Goal: Task Accomplishment & Management: Complete application form

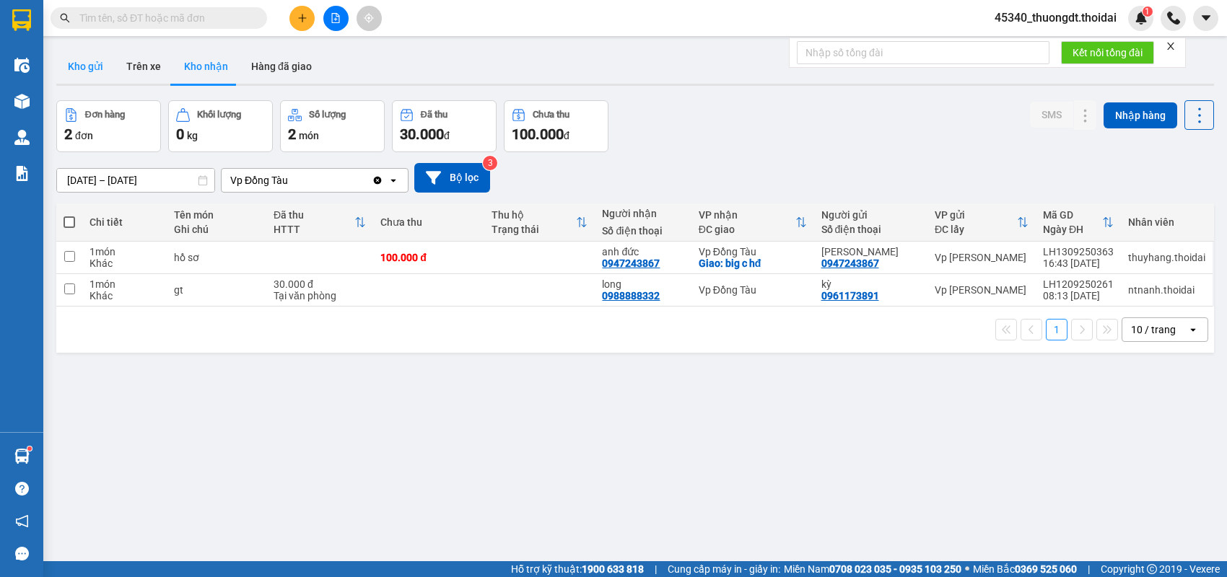
click at [83, 69] on button "Kho gửi" at bounding box center [85, 66] width 58 height 35
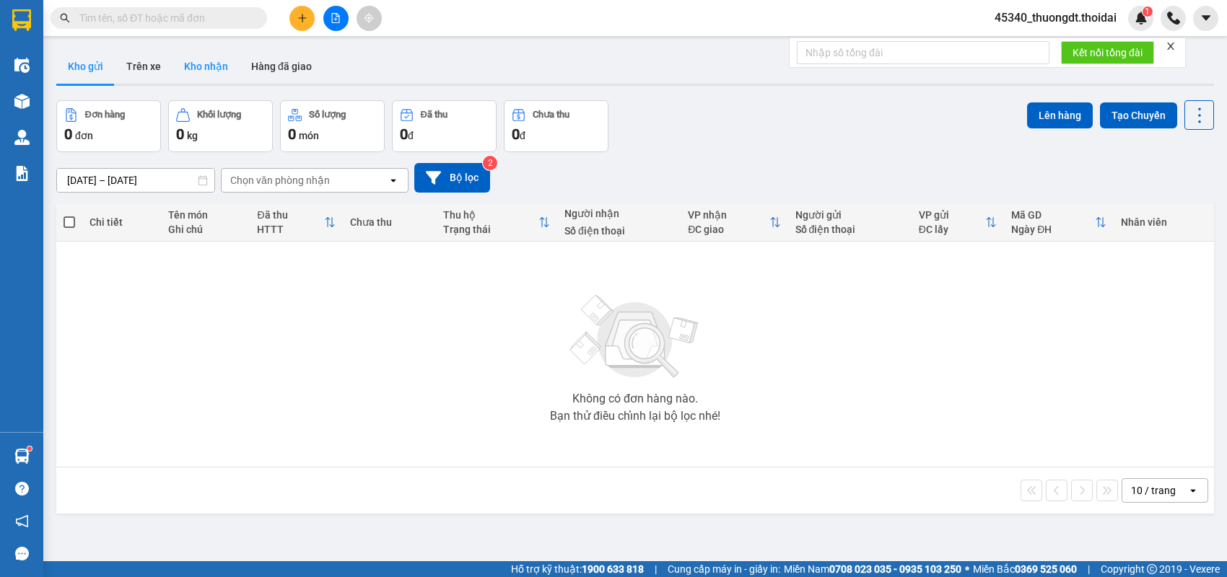
click at [216, 63] on button "Kho nhận" at bounding box center [205, 66] width 67 height 35
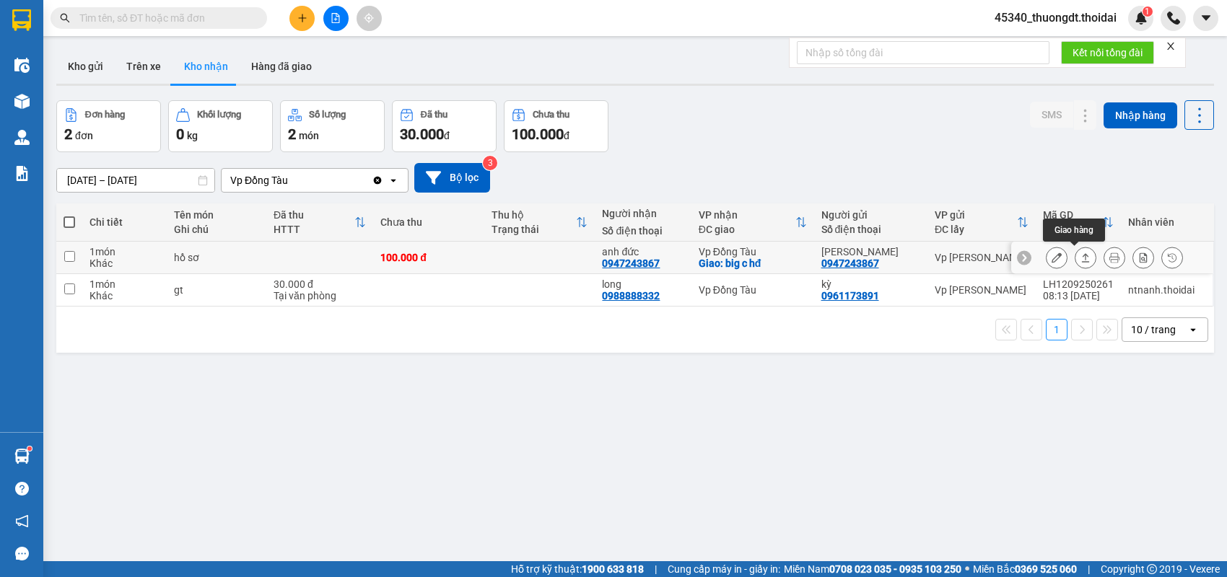
click at [1080, 258] on icon at bounding box center [1085, 258] width 10 height 10
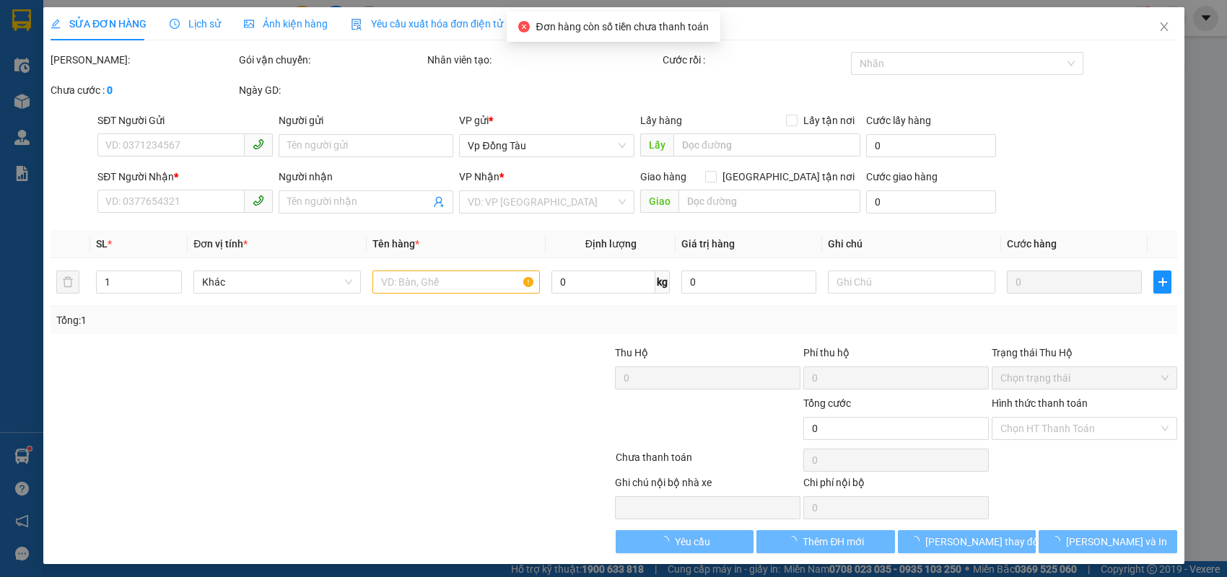
type input "0947243867"
type input "[PERSON_NAME]"
type input "0947243867"
type input "anh đức"
checkbox input "true"
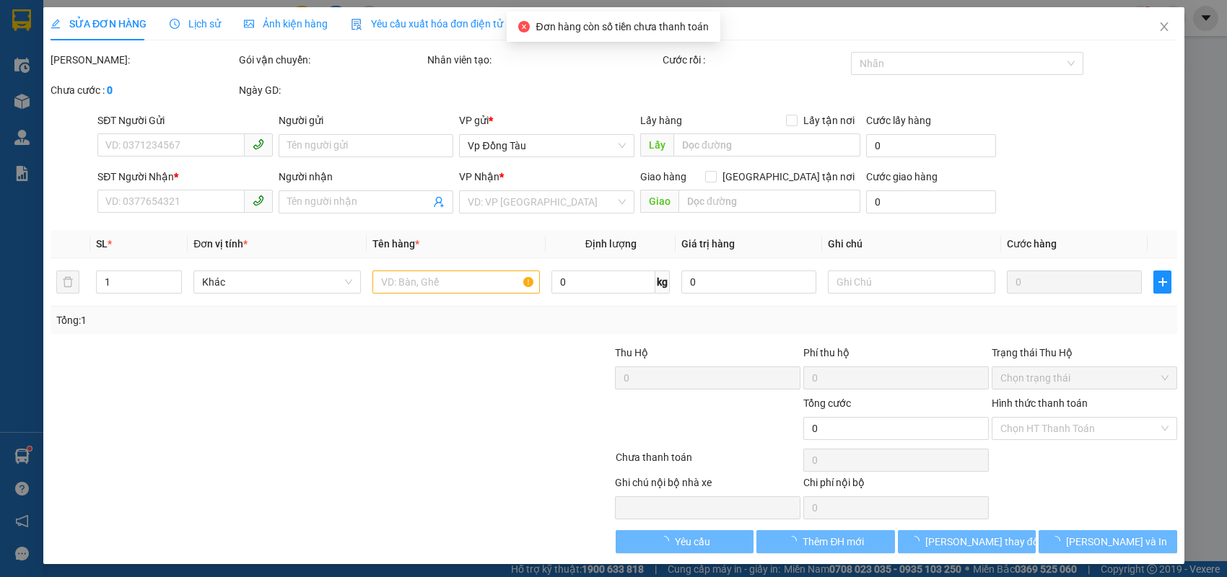
type input "big c hđ"
type input "100.000"
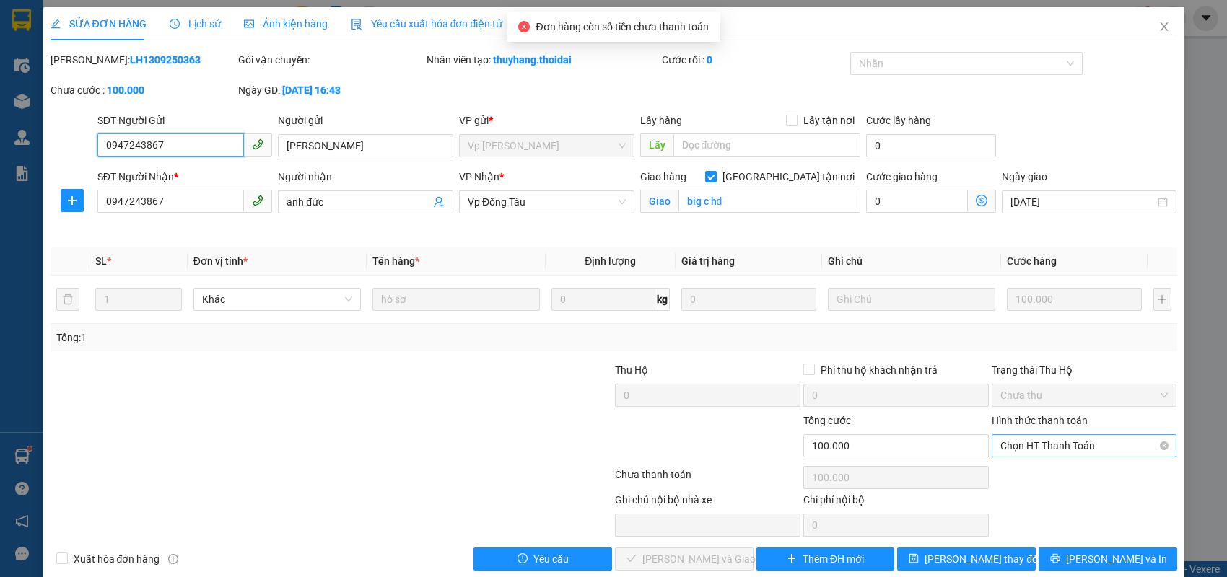
click at [1037, 440] on span "Chọn HT Thanh Toán" at bounding box center [1084, 446] width 168 height 22
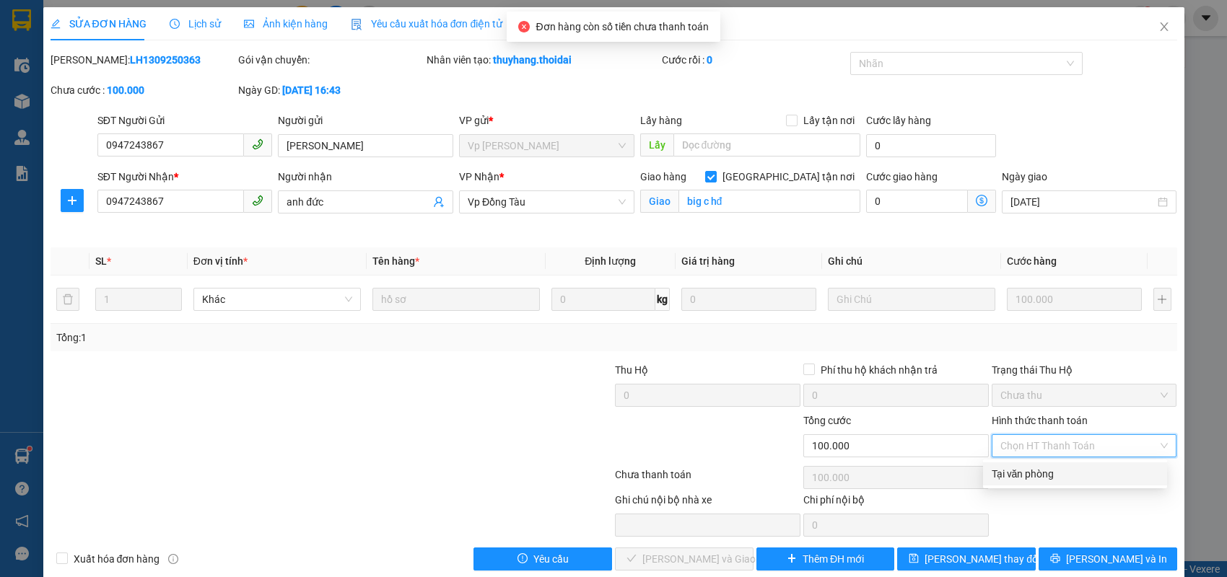
click at [1021, 473] on div "Tại văn phòng" at bounding box center [1074, 474] width 167 height 16
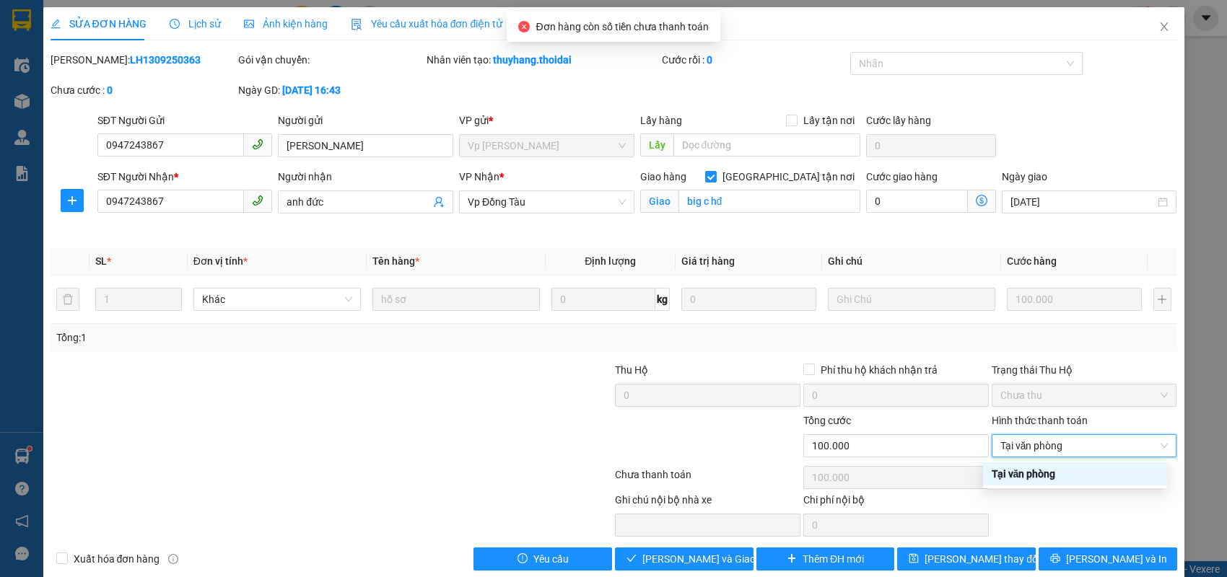
type input "0"
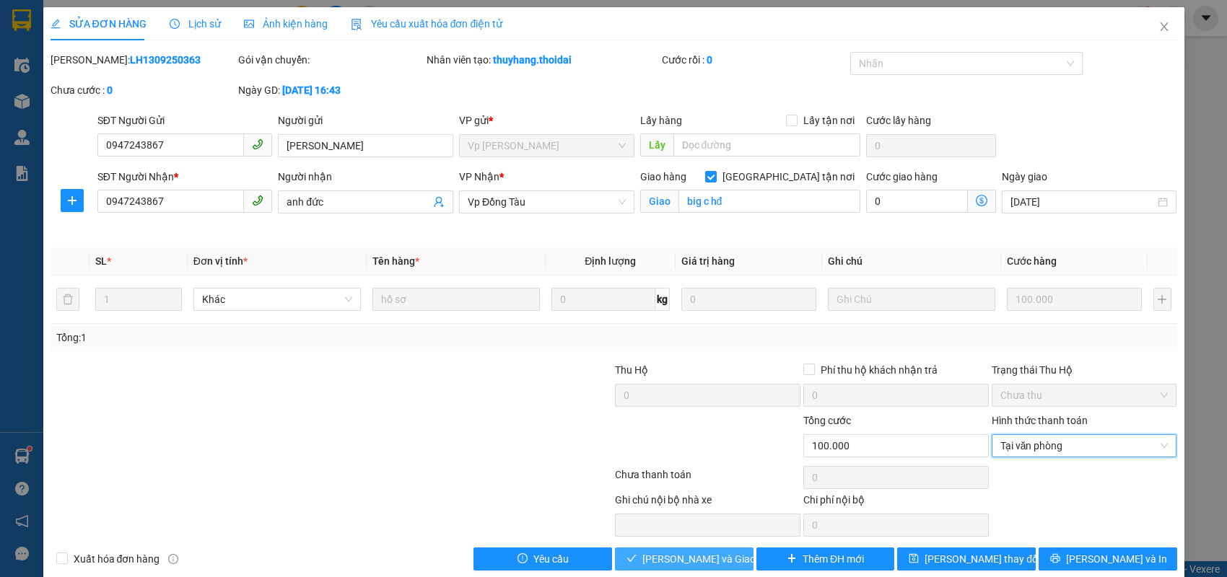
click at [716, 558] on span "[PERSON_NAME] và Giao hàng" at bounding box center [711, 559] width 139 height 16
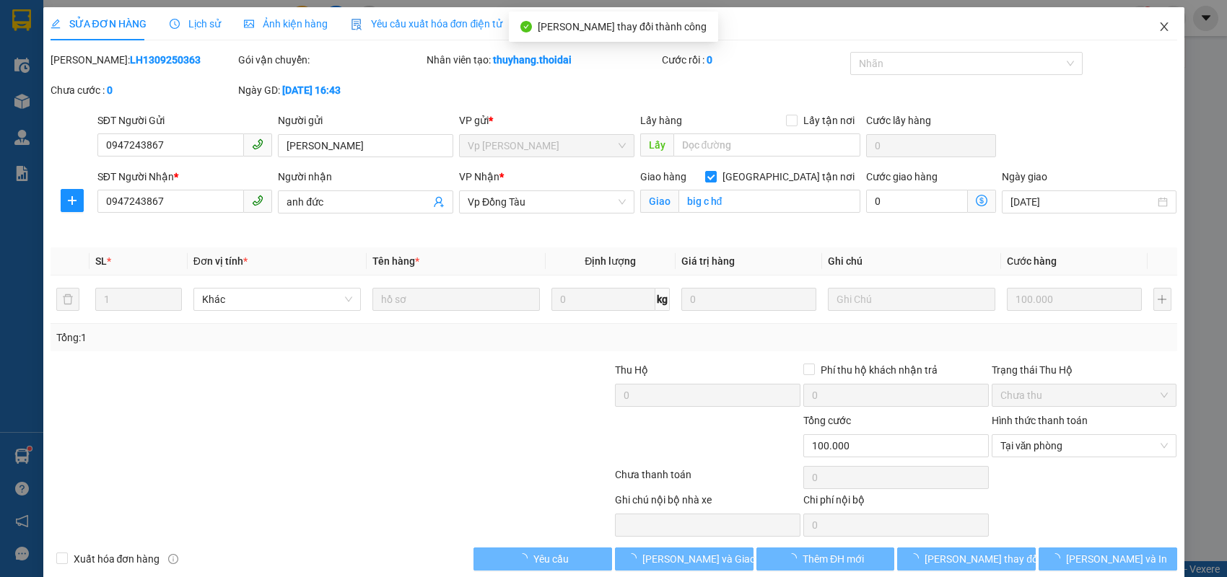
click at [1158, 30] on icon "close" at bounding box center [1164, 27] width 12 height 12
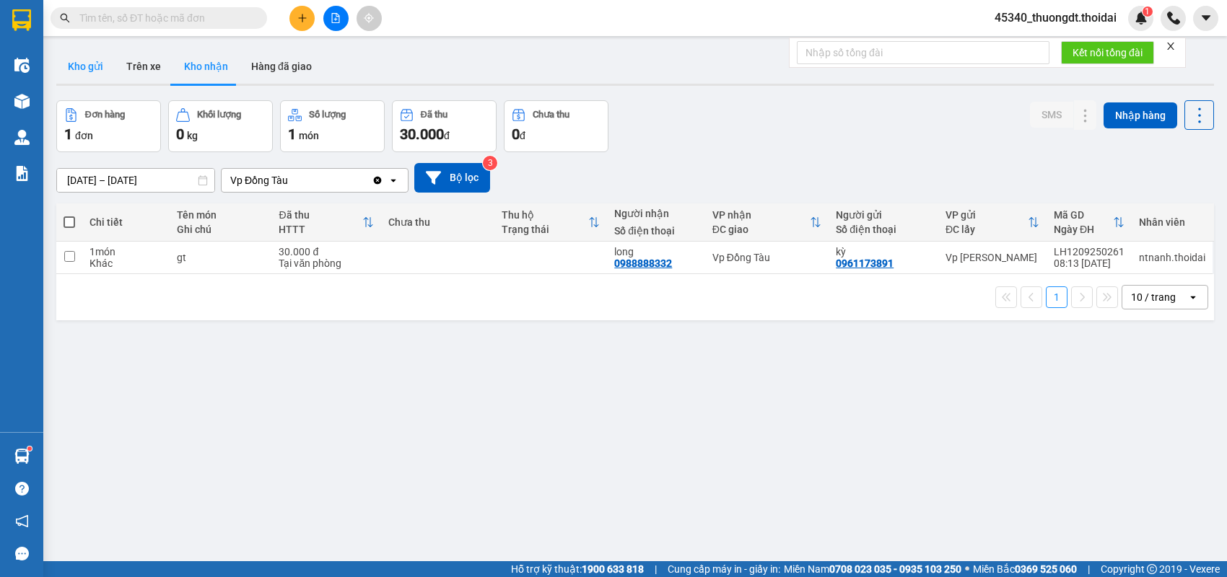
click at [83, 65] on button "Kho gửi" at bounding box center [85, 66] width 58 height 35
